Goal: Task Accomplishment & Management: Complete application form

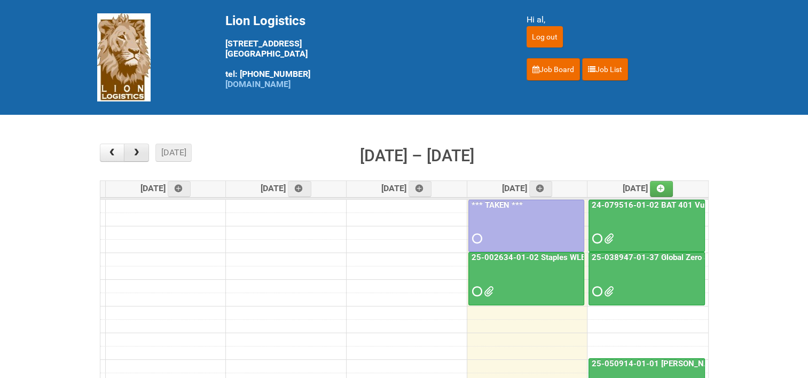
click at [134, 152] on span "button" at bounding box center [136, 152] width 10 height 9
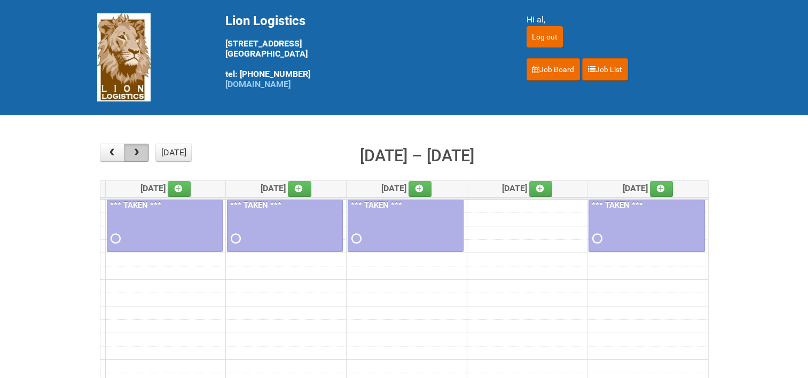
click at [134, 152] on span "button" at bounding box center [136, 152] width 10 height 9
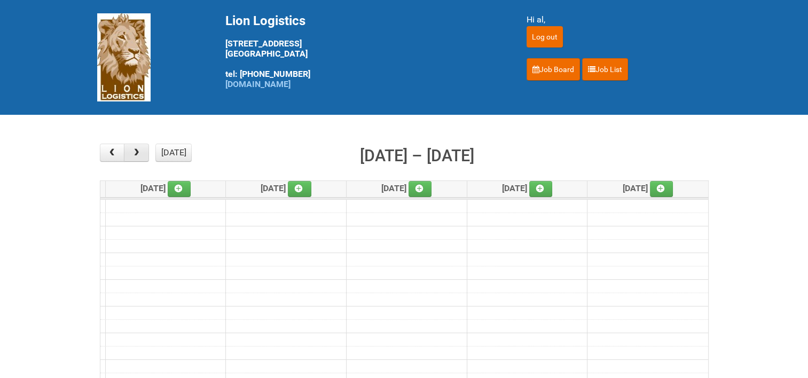
click at [134, 152] on span "button" at bounding box center [136, 152] width 10 height 9
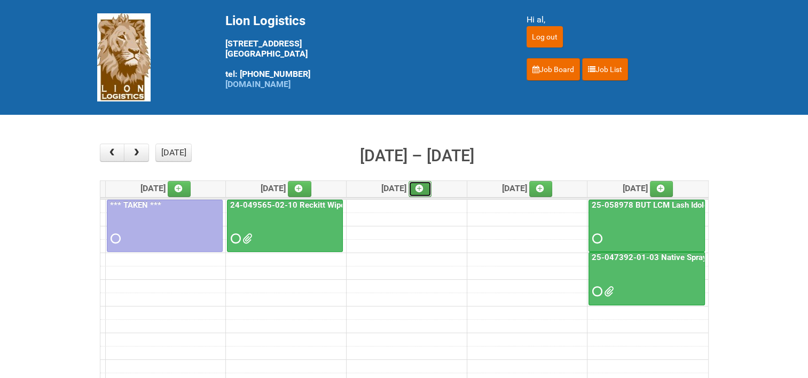
click at [423, 185] on icon at bounding box center [419, 188] width 7 height 7
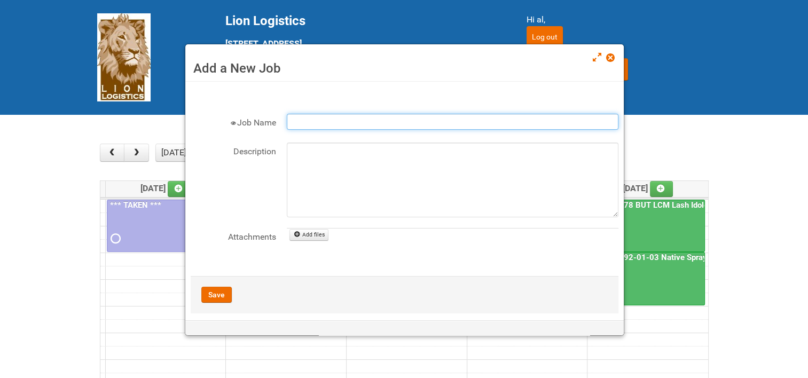
click at [358, 122] on input "Job Name" at bounding box center [453, 122] width 332 height 16
type input "25-011286-01-08 Reckitt Lysol Laundry Scented"
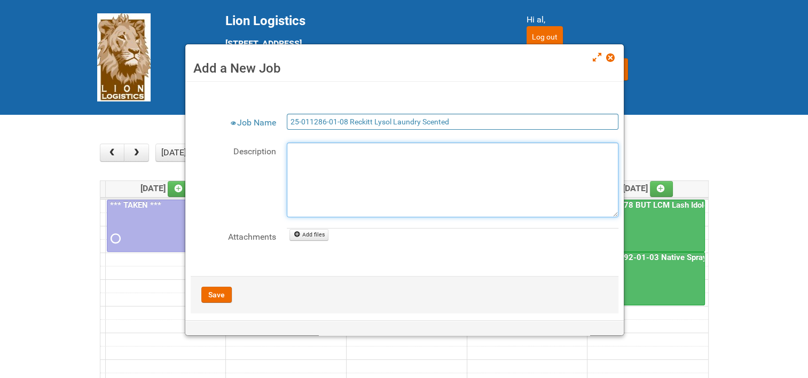
click at [327, 155] on textarea "Description" at bounding box center [453, 180] width 332 height 75
type textarea "9/18 uploaded JNF + MDN"
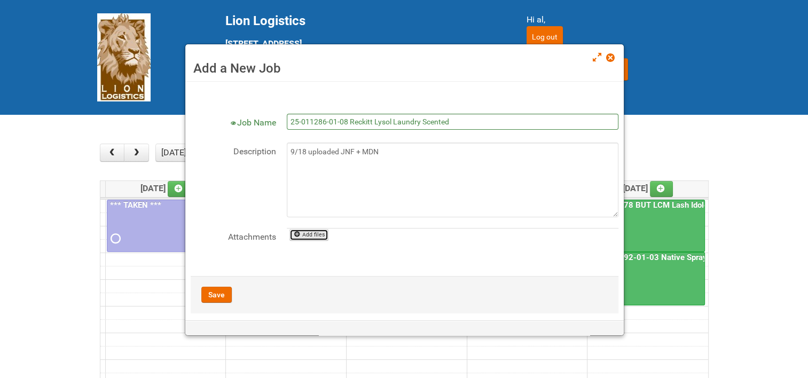
click at [311, 237] on link "Add files" at bounding box center [309, 235] width 39 height 12
type input "C:\fakepath\25-011286-01-08 - JNF.DOC"
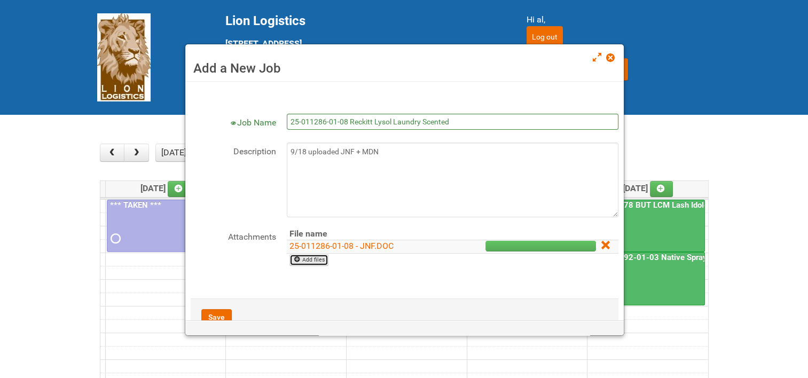
click at [311, 260] on link "Add files" at bounding box center [309, 260] width 39 height 12
type input "C:\fakepath\[PHONE_NUMBER] - MDN.xlsx"
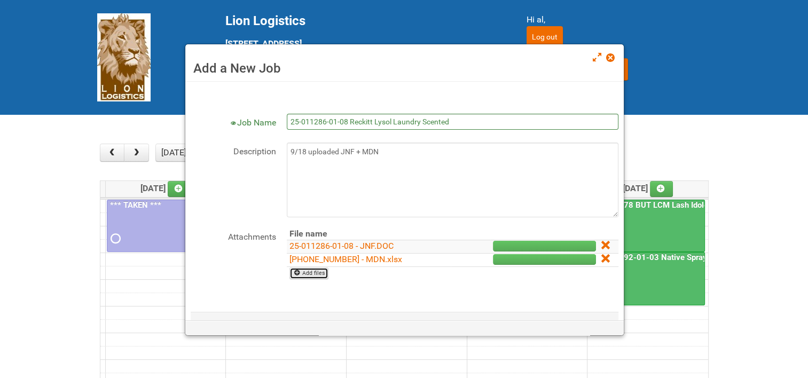
scroll to position [44, 0]
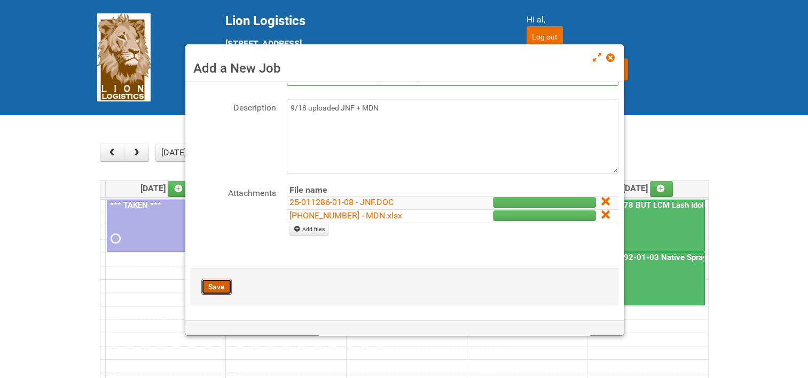
click at [221, 286] on button "Save" at bounding box center [216, 287] width 30 height 16
